Goal: Use online tool/utility: Utilize a website feature to perform a specific function

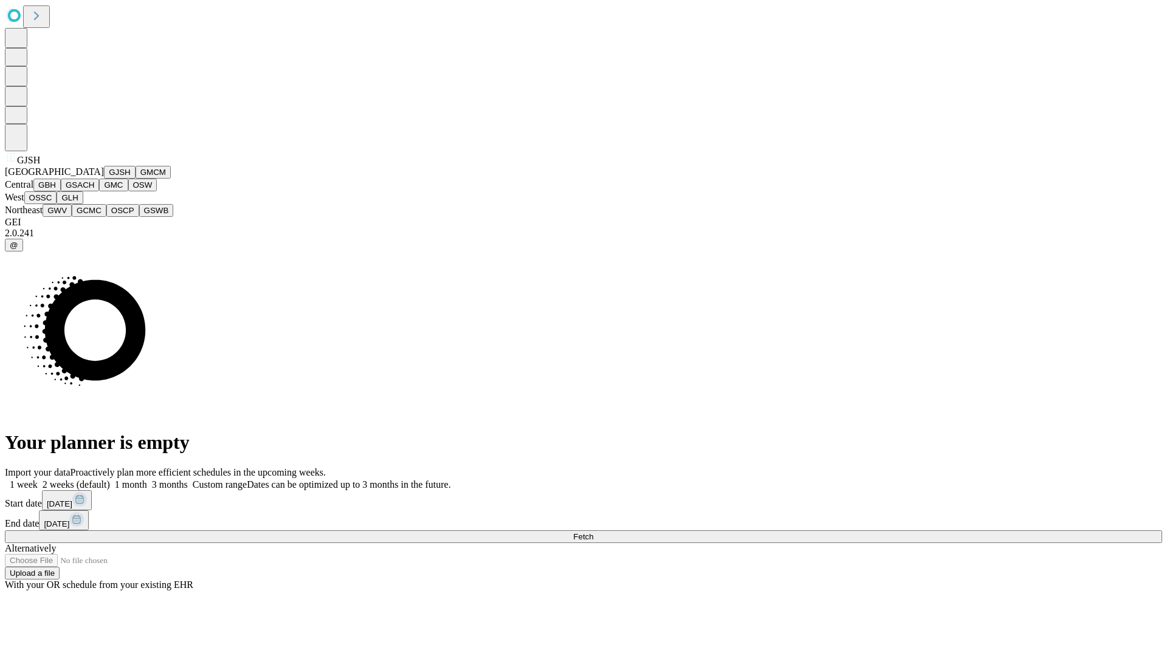
click at [104, 179] on button "GJSH" at bounding box center [120, 172] width 32 height 13
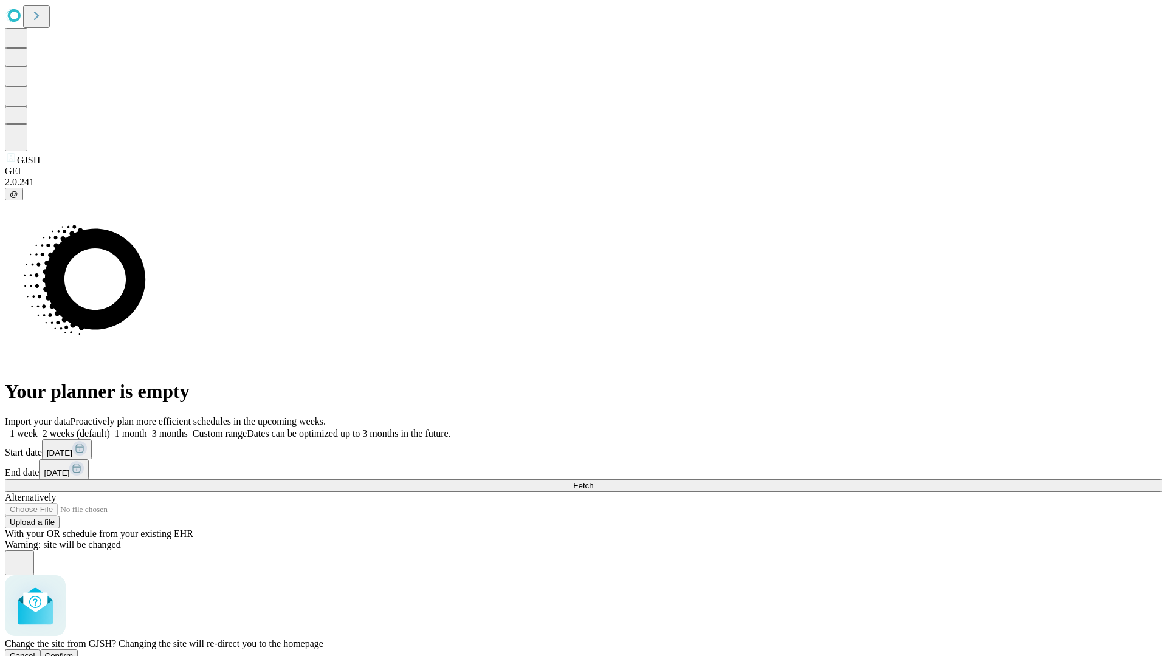
click at [74, 651] on span "Confirm" at bounding box center [59, 655] width 29 height 9
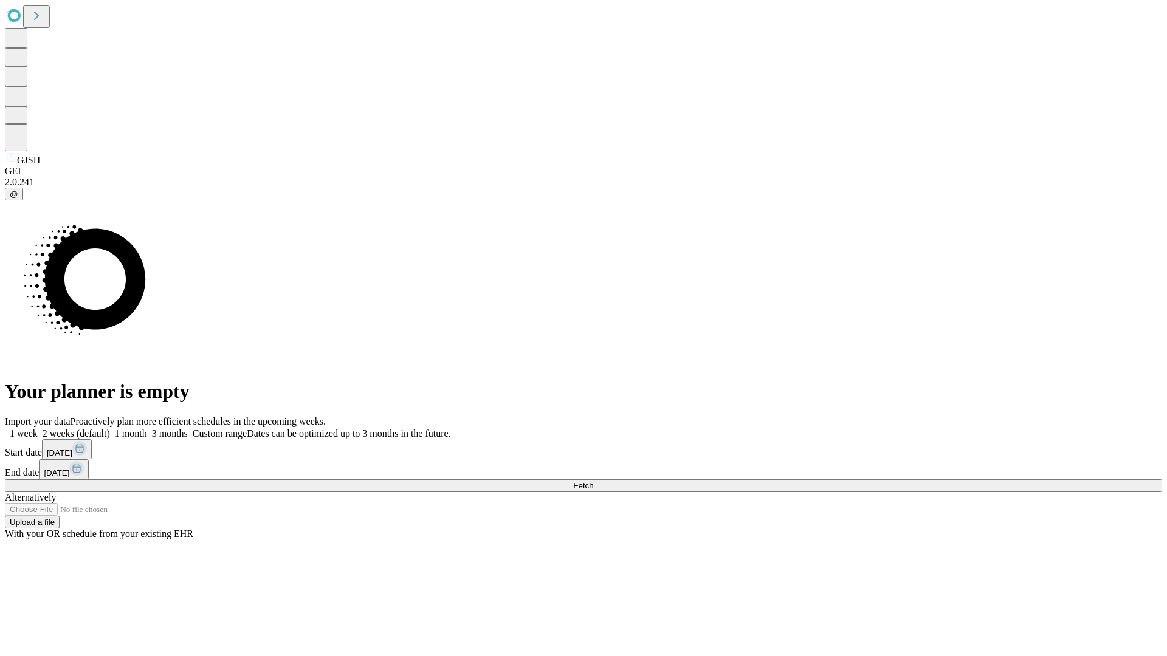
click at [110, 428] on label "2 weeks (default)" at bounding box center [74, 433] width 72 height 10
click at [593, 481] on span "Fetch" at bounding box center [583, 485] width 20 height 9
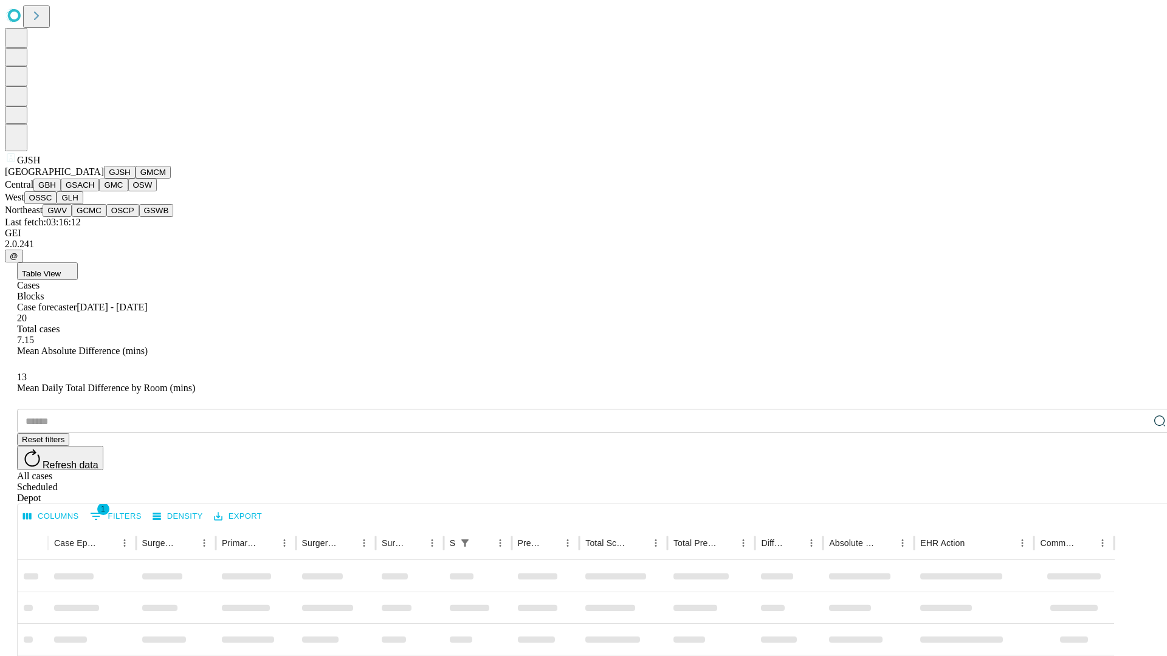
click at [136, 179] on button "GMCM" at bounding box center [153, 172] width 35 height 13
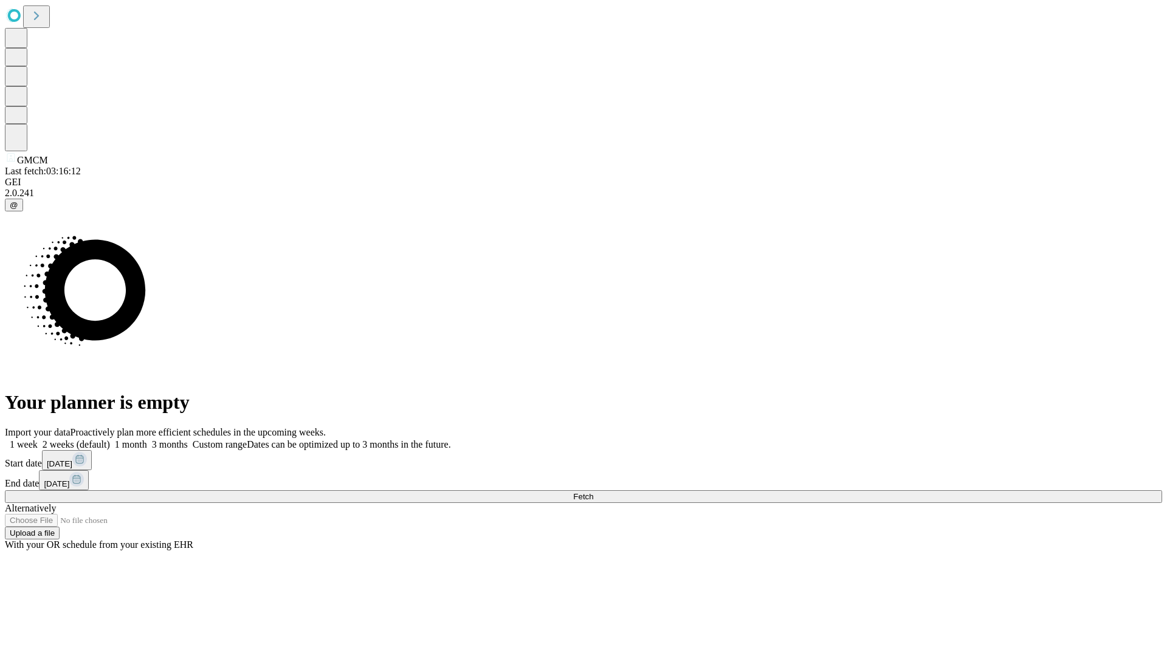
click at [110, 439] on label "2 weeks (default)" at bounding box center [74, 444] width 72 height 10
click at [593, 492] on span "Fetch" at bounding box center [583, 496] width 20 height 9
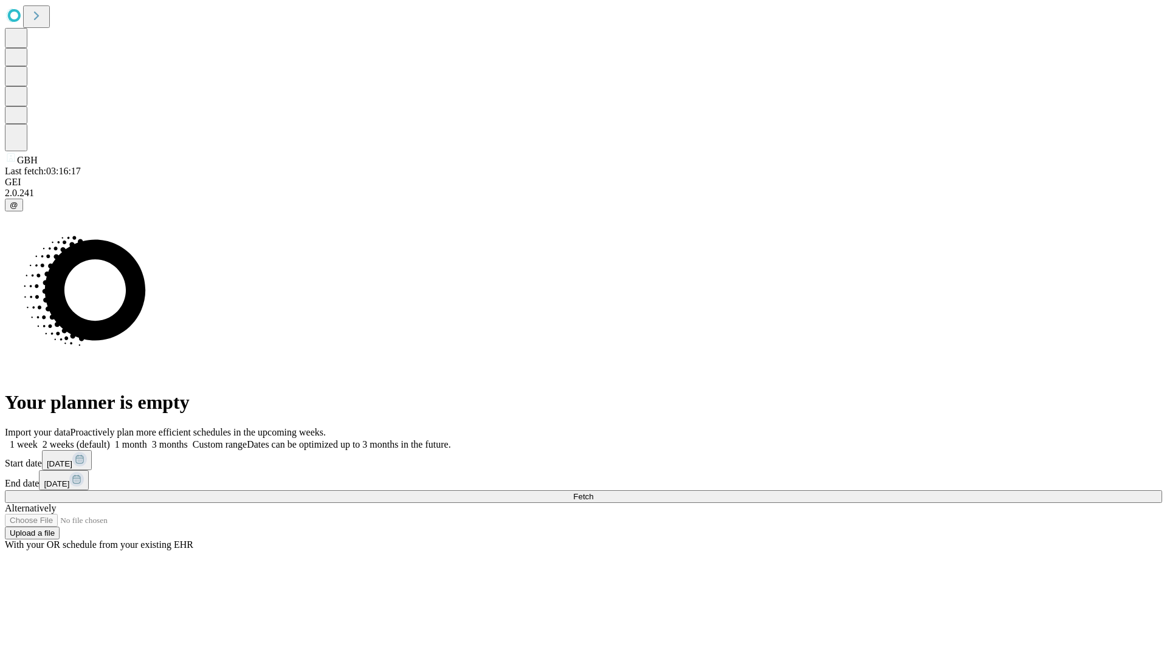
click at [110, 439] on label "2 weeks (default)" at bounding box center [74, 444] width 72 height 10
click at [593, 492] on span "Fetch" at bounding box center [583, 496] width 20 height 9
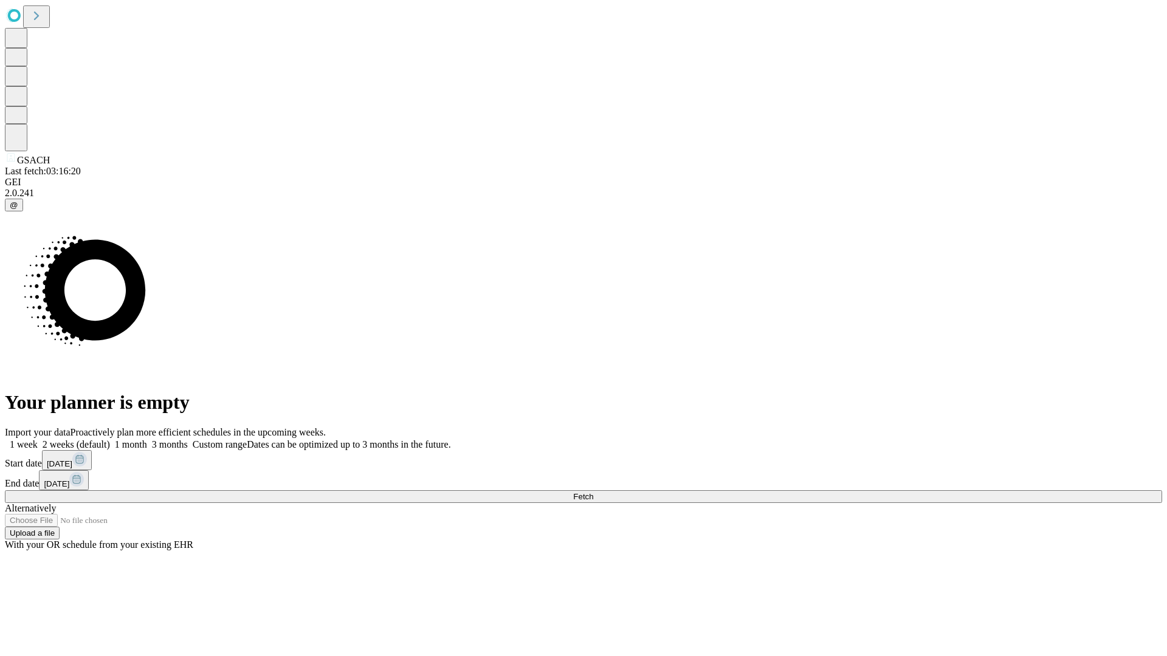
click at [110, 439] on label "2 weeks (default)" at bounding box center [74, 444] width 72 height 10
click at [593, 492] on span "Fetch" at bounding box center [583, 496] width 20 height 9
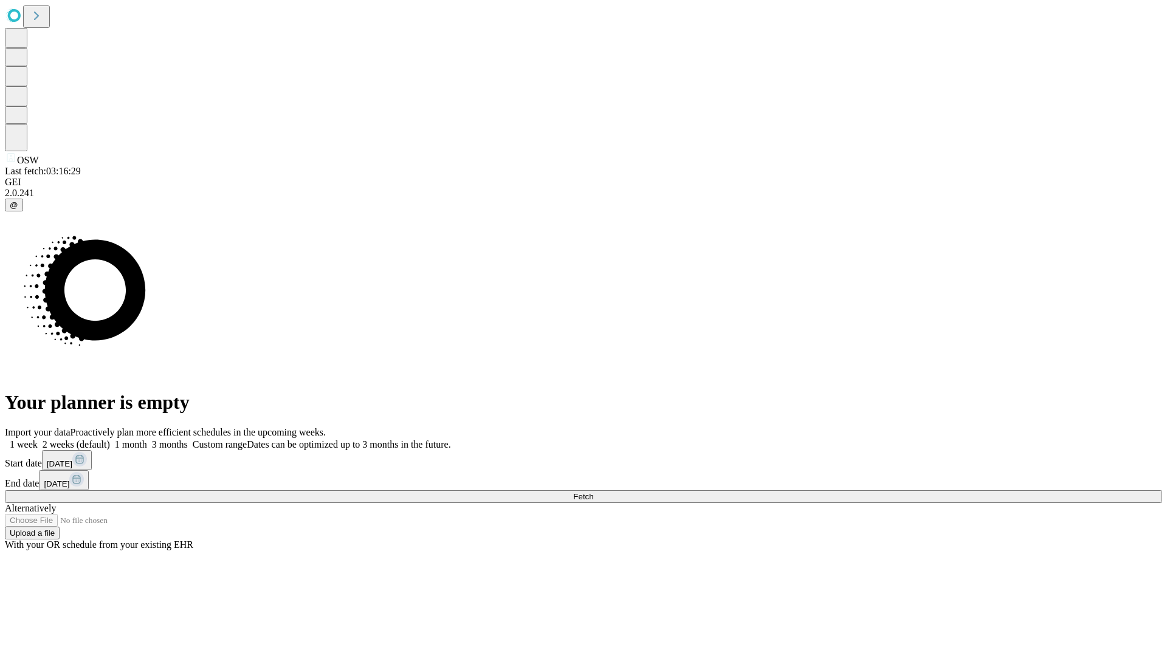
click at [110, 439] on label "2 weeks (default)" at bounding box center [74, 444] width 72 height 10
click at [593, 492] on span "Fetch" at bounding box center [583, 496] width 20 height 9
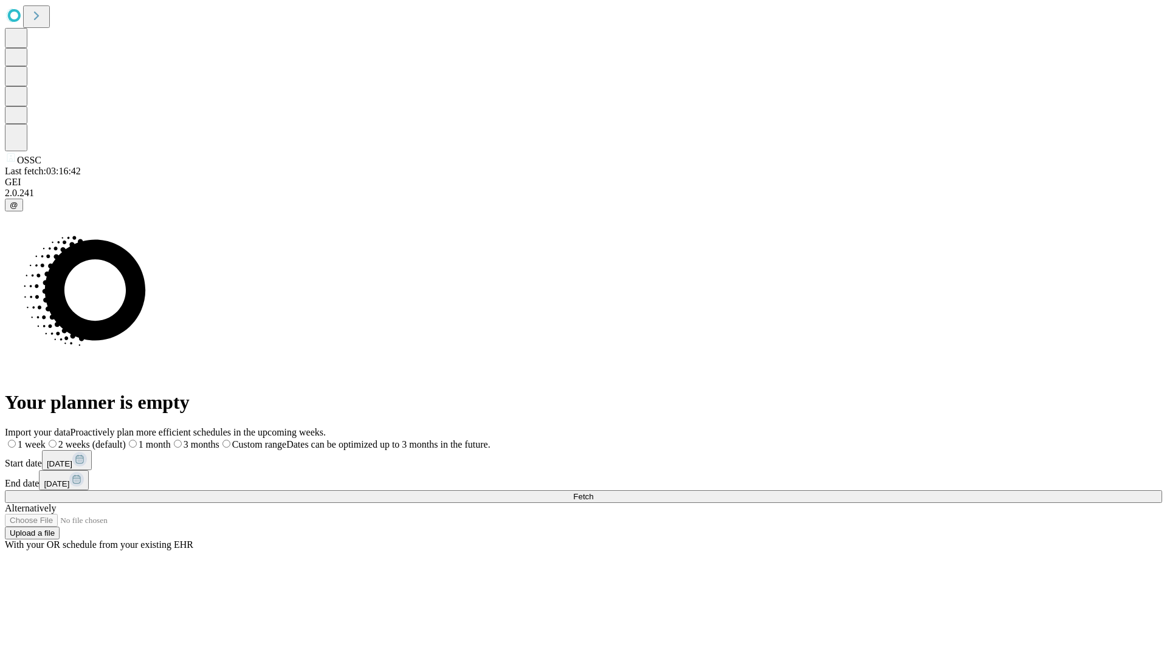
click at [126, 439] on label "2 weeks (default)" at bounding box center [86, 444] width 80 height 10
click at [593, 492] on span "Fetch" at bounding box center [583, 496] width 20 height 9
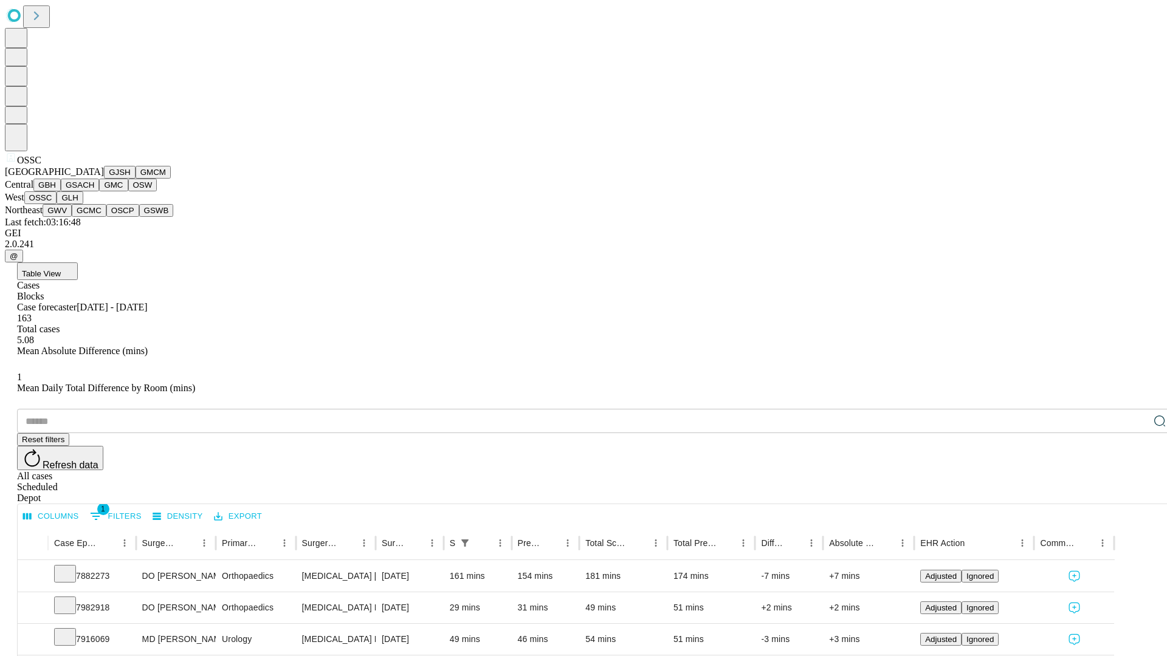
click at [83, 204] on button "GLH" at bounding box center [70, 197] width 26 height 13
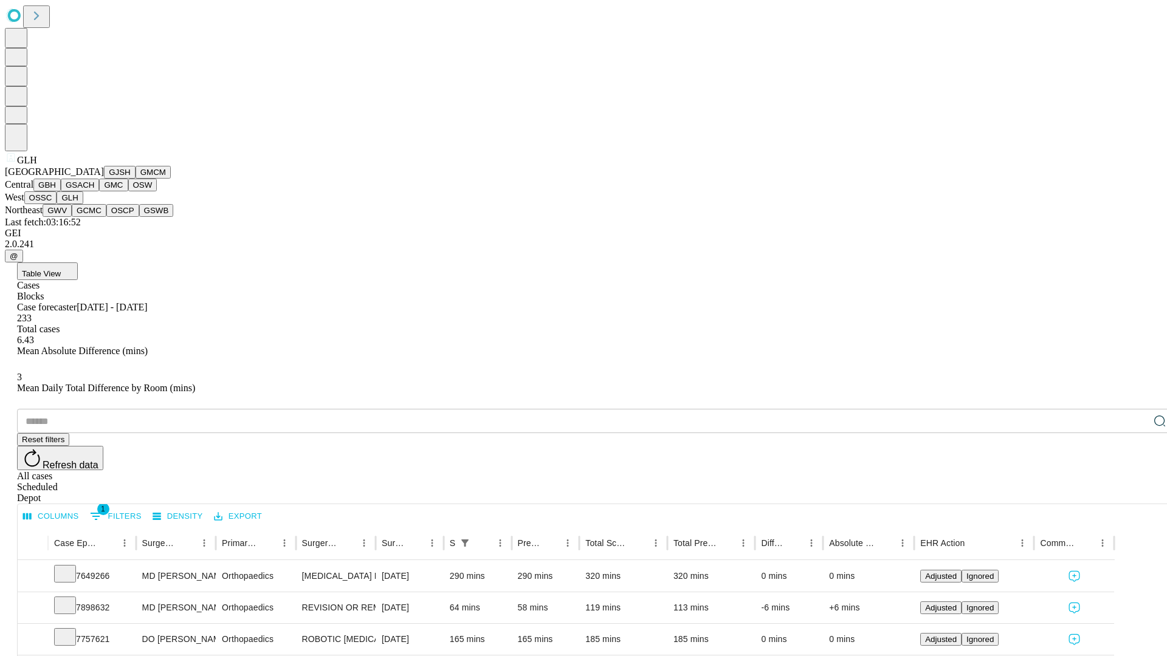
click at [72, 217] on button "GWV" at bounding box center [57, 210] width 29 height 13
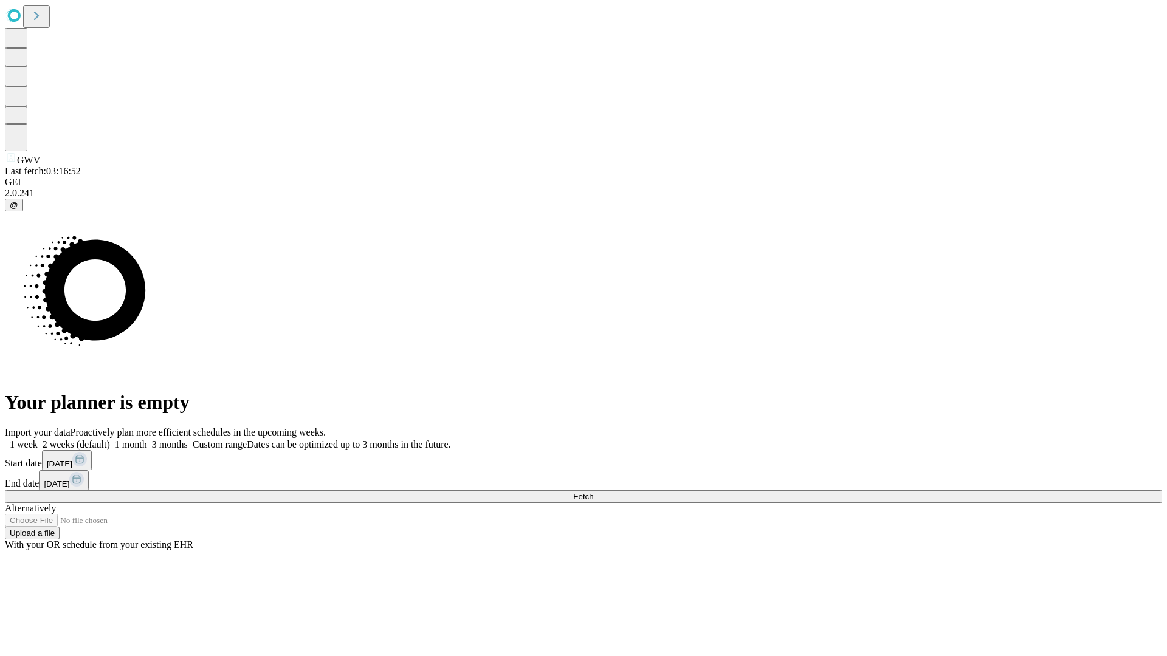
click at [110, 439] on label "2 weeks (default)" at bounding box center [74, 444] width 72 height 10
click at [593, 492] on span "Fetch" at bounding box center [583, 496] width 20 height 9
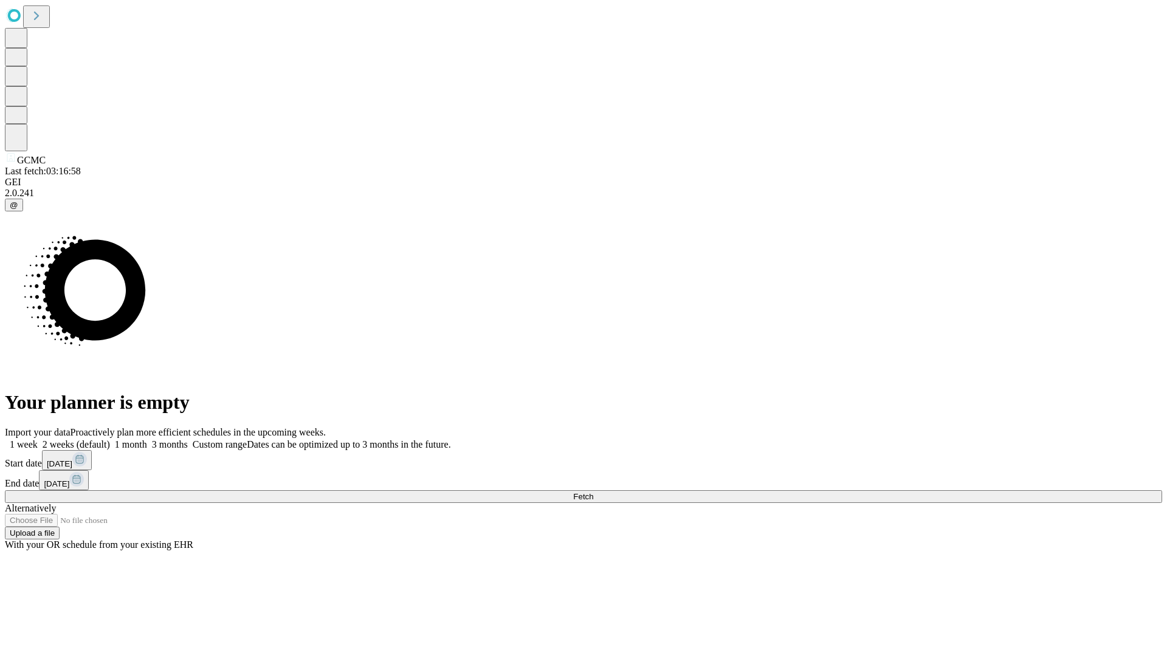
click at [110, 439] on label "2 weeks (default)" at bounding box center [74, 444] width 72 height 10
click at [593, 492] on span "Fetch" at bounding box center [583, 496] width 20 height 9
